Goal: Transaction & Acquisition: Book appointment/travel/reservation

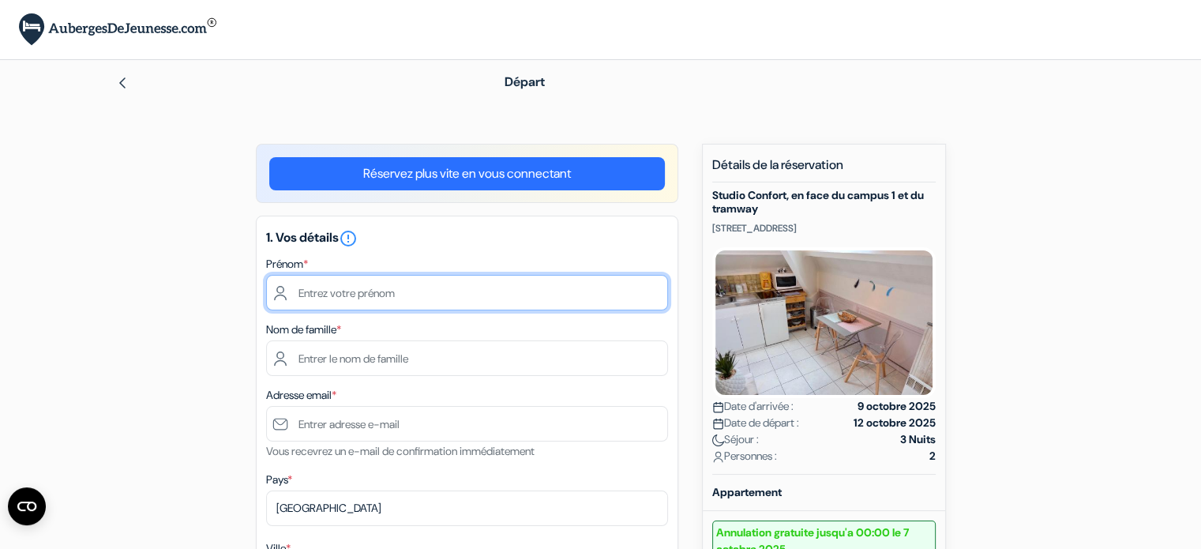
click at [475, 285] on input "text" at bounding box center [467, 293] width 402 height 36
type input "tea"
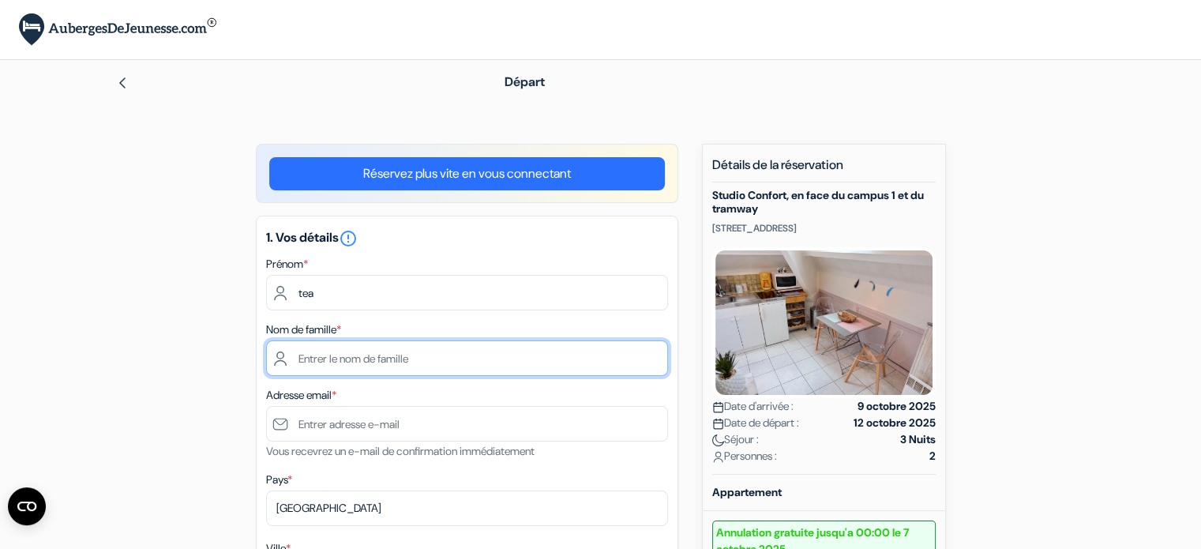
type input "cuzol"
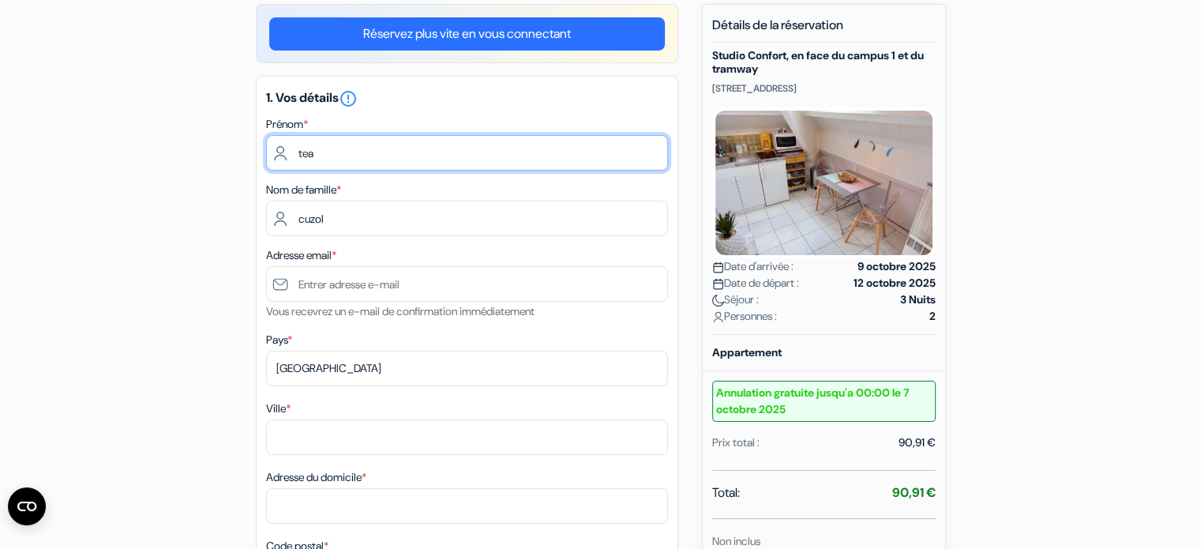
scroll to position [158, 0]
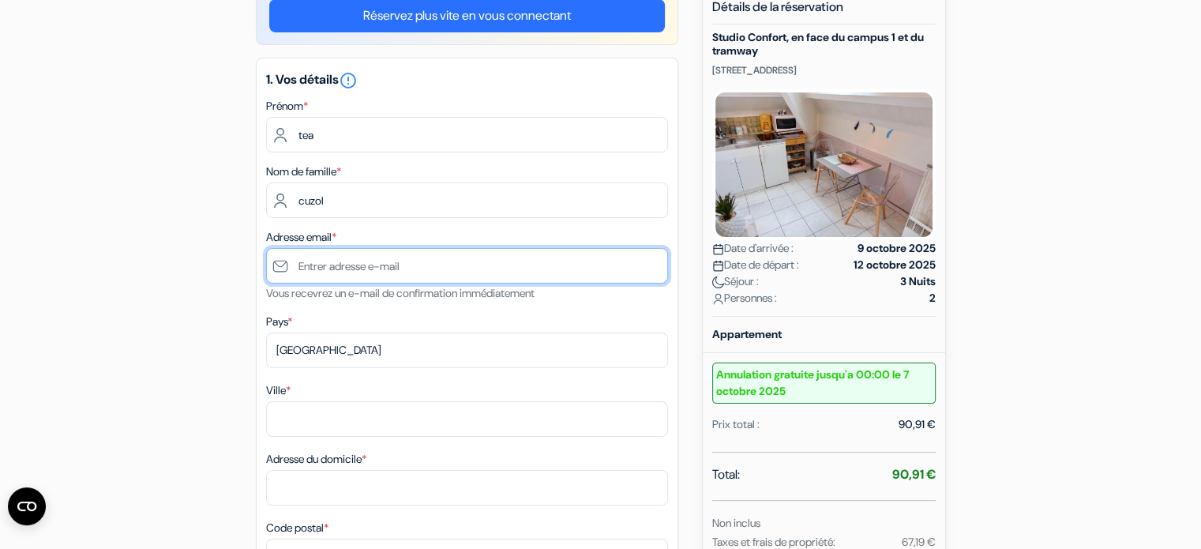
click at [404, 266] on input "text" at bounding box center [467, 266] width 402 height 36
type input "[EMAIL_ADDRESS][DOMAIN_NAME]"
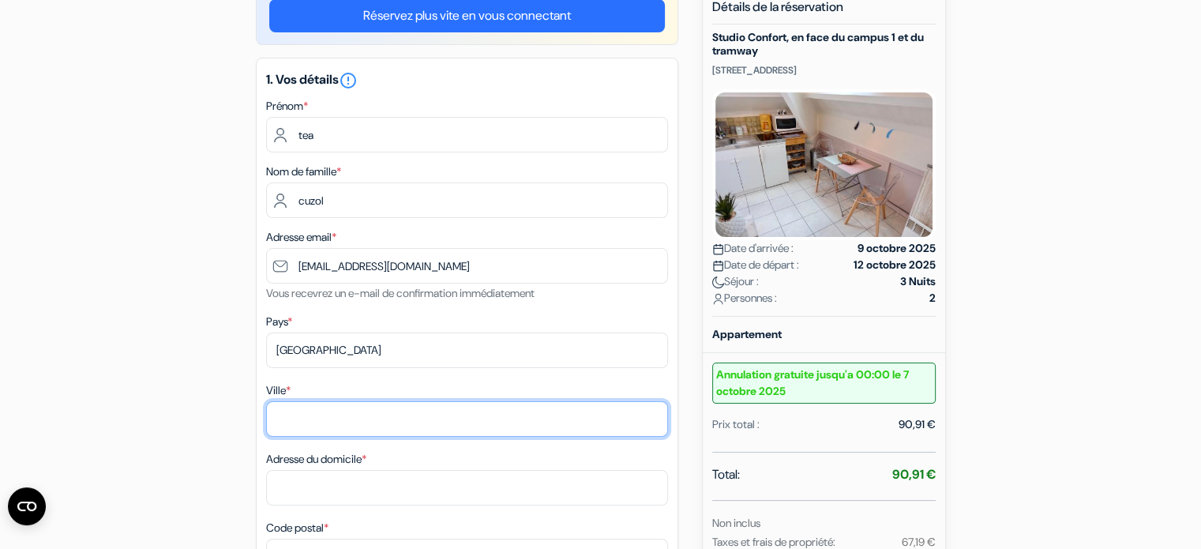
type input "[GEOGRAPHIC_DATA]"
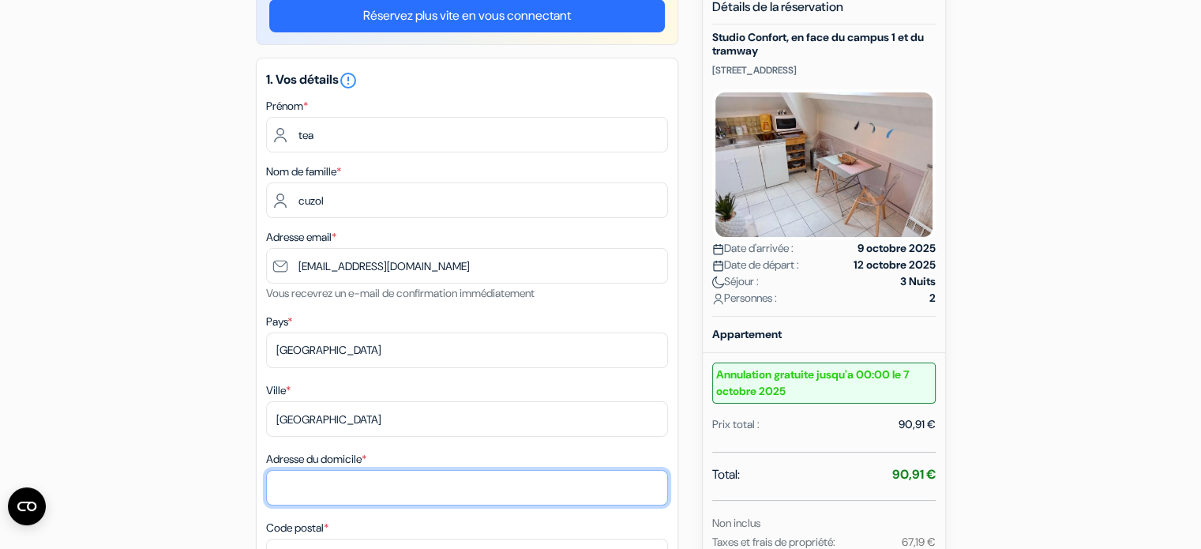
type input "[STREET_ADDRESS][PERSON_NAME]"
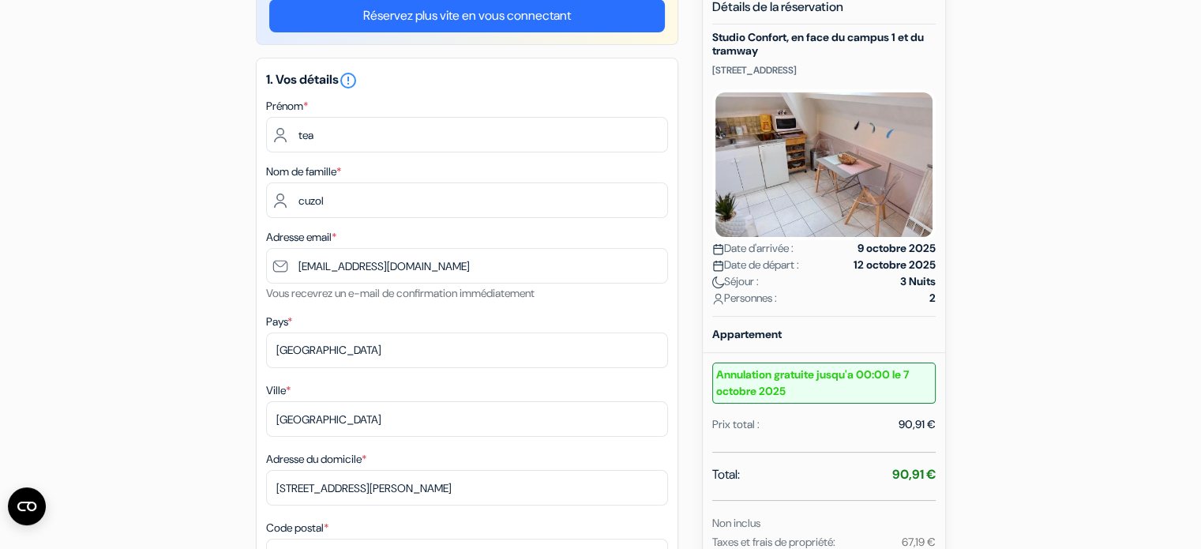
type input "44000"
type input "0640464497"
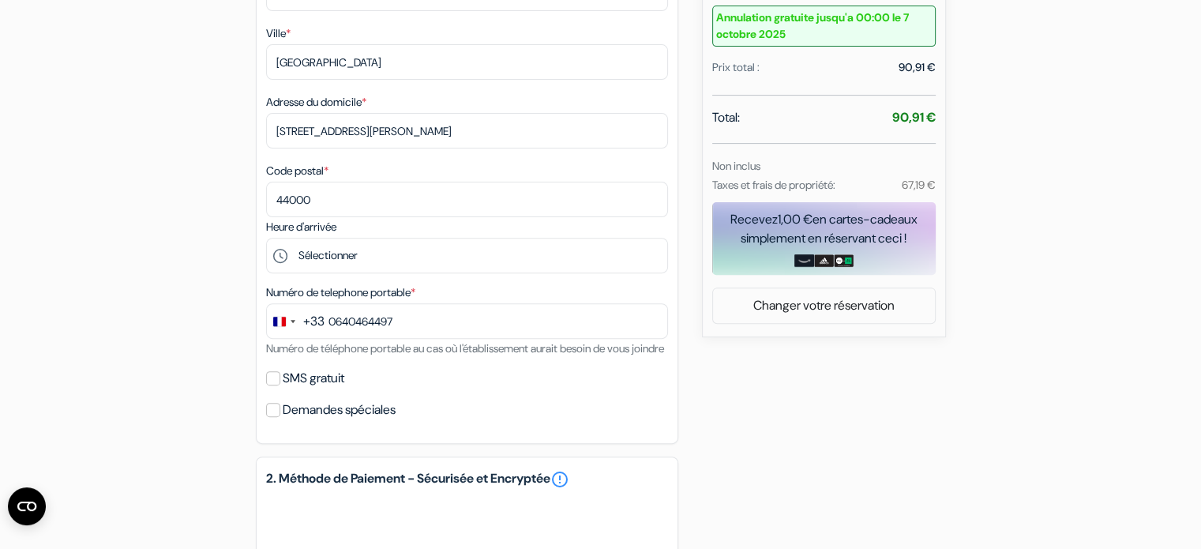
scroll to position [553, 0]
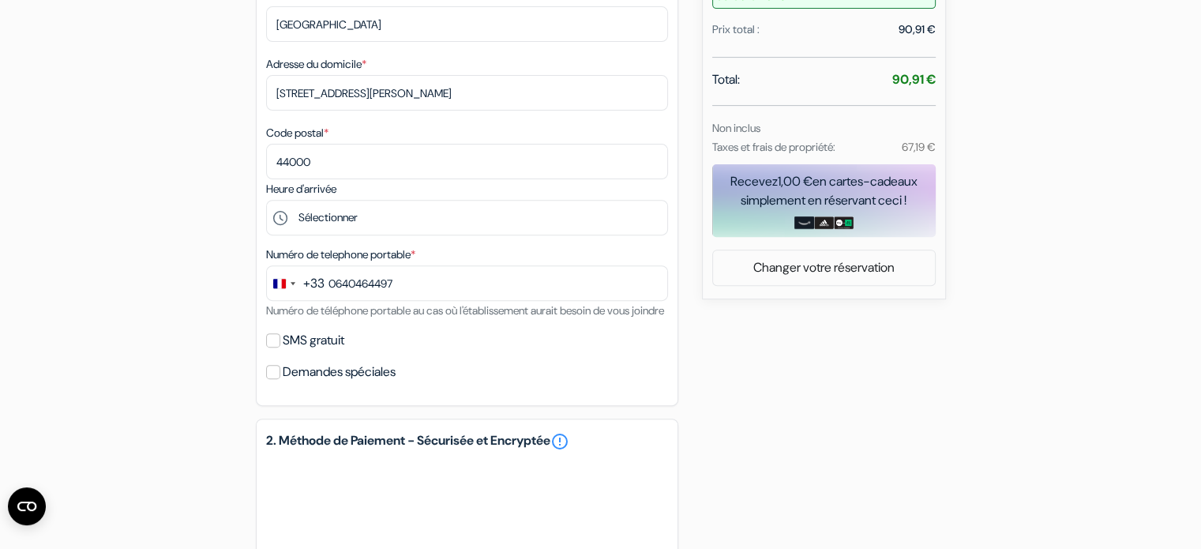
click at [313, 351] on label "SMS gratuit" at bounding box center [314, 340] width 62 height 22
click at [280, 347] on input "SMS gratuit" at bounding box center [273, 340] width 14 height 14
checkbox input "true"
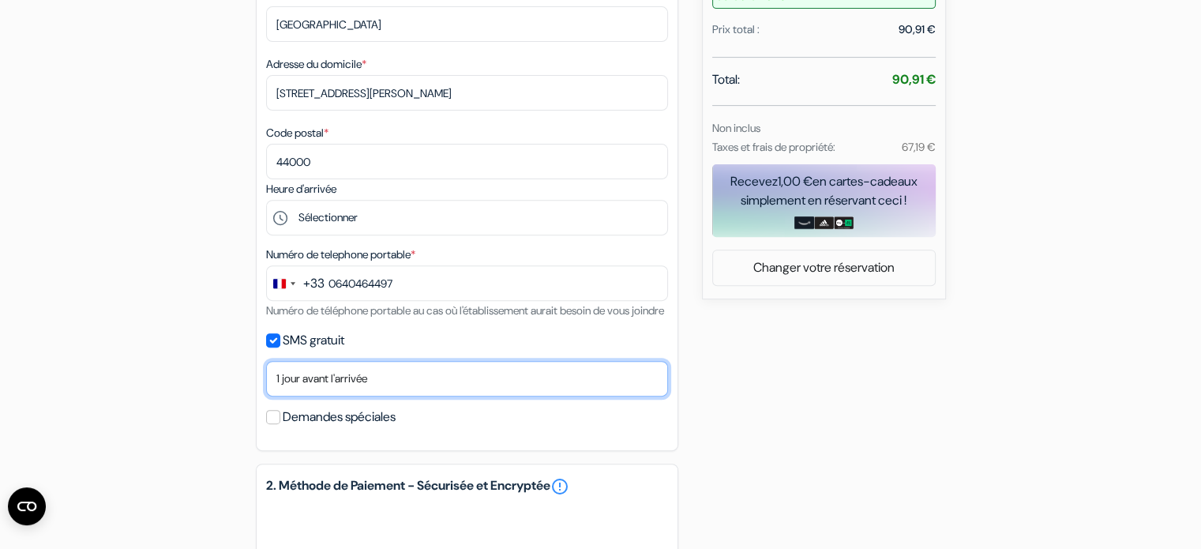
click at [426, 395] on select "Non merci Maintenant Le jour de votre arrivée 1 jour avant l'arrivée 2 jours av…" at bounding box center [467, 379] width 402 height 36
click at [266, 382] on select "Non merci Maintenant Le jour de votre arrivée 1 jour avant l'arrivée 2 jours av…" at bounding box center [467, 379] width 402 height 36
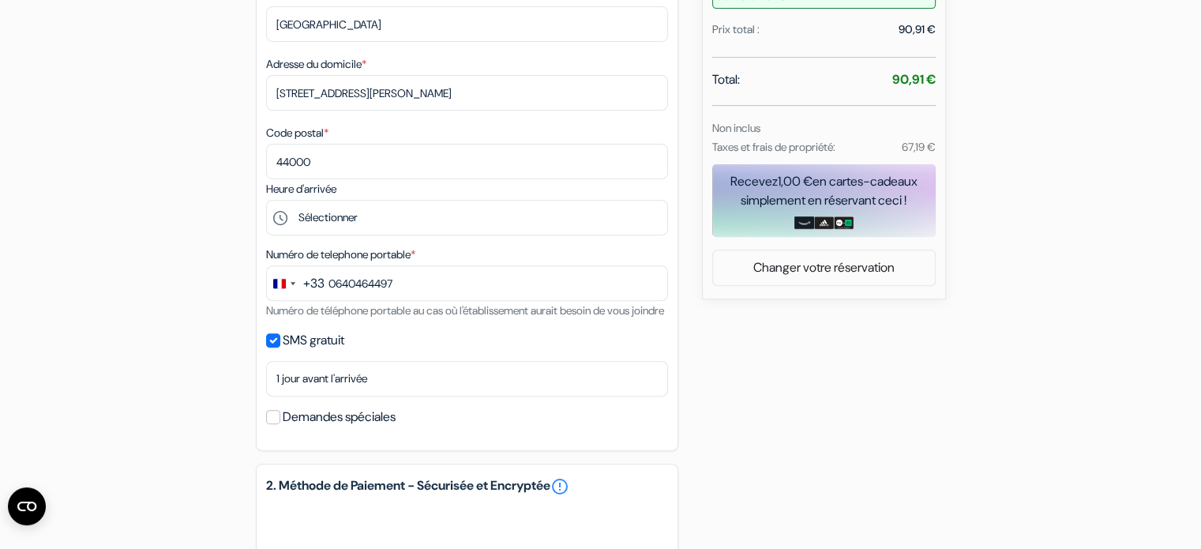
click at [474, 199] on div "Heure d'arrivée Sélectionner 15:00 16:00 17:00 18:00 19:00 20:00 21:00" at bounding box center [467, 207] width 402 height 56
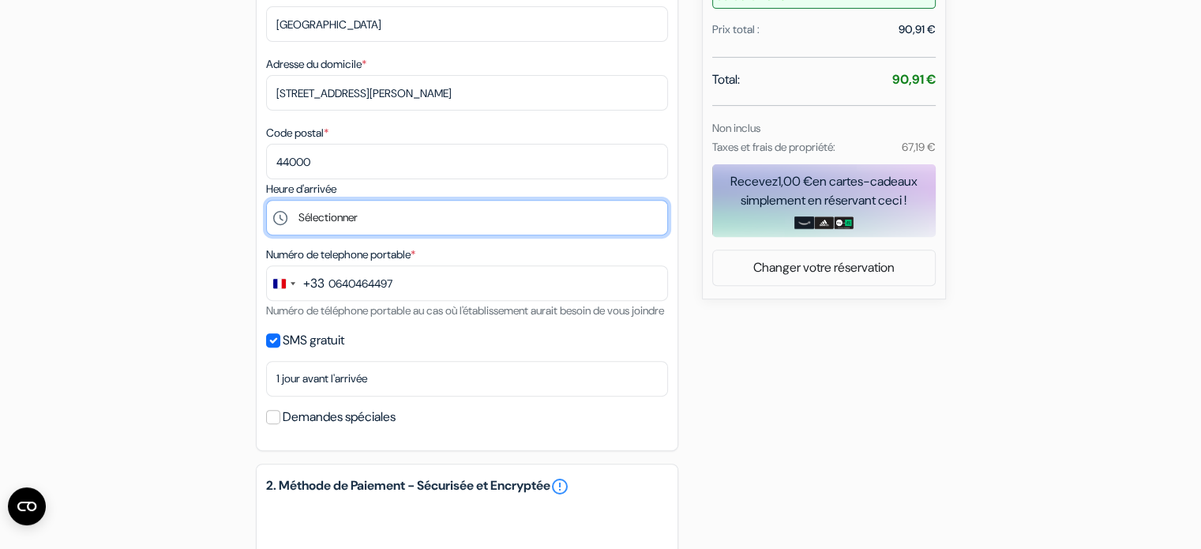
click at [464, 217] on select "Sélectionner 15:00 16:00 17:00 18:00 19:00 20:00 21:00" at bounding box center [467, 218] width 402 height 36
select select "21"
click at [266, 201] on select "Sélectionner 15:00 16:00 17:00 18:00 19:00 20:00 21:00" at bounding box center [467, 218] width 402 height 36
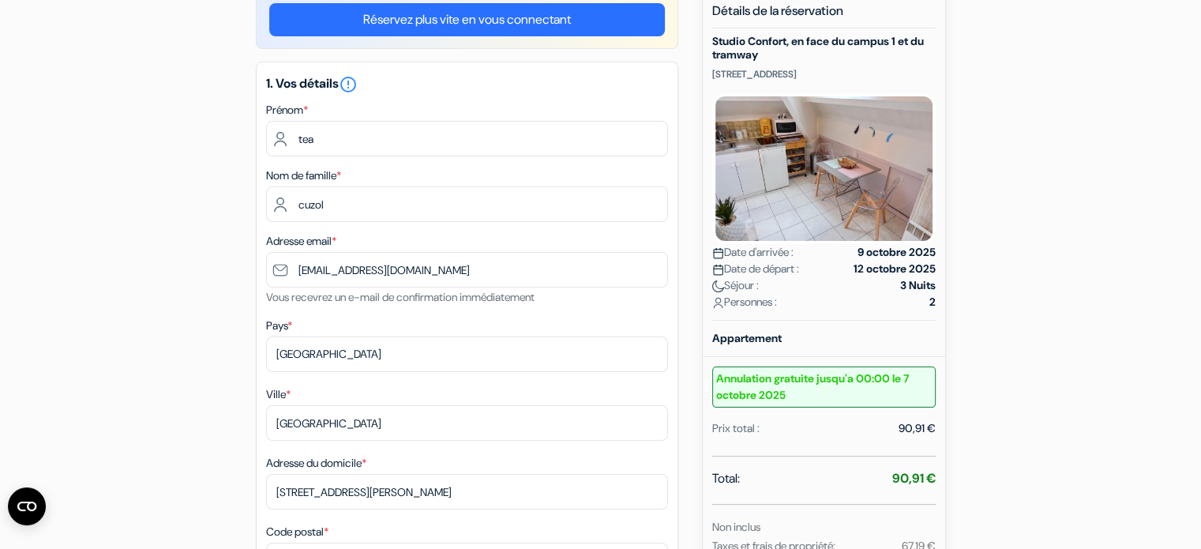
scroll to position [158, 0]
